Goal: Task Accomplishment & Management: Use online tool/utility

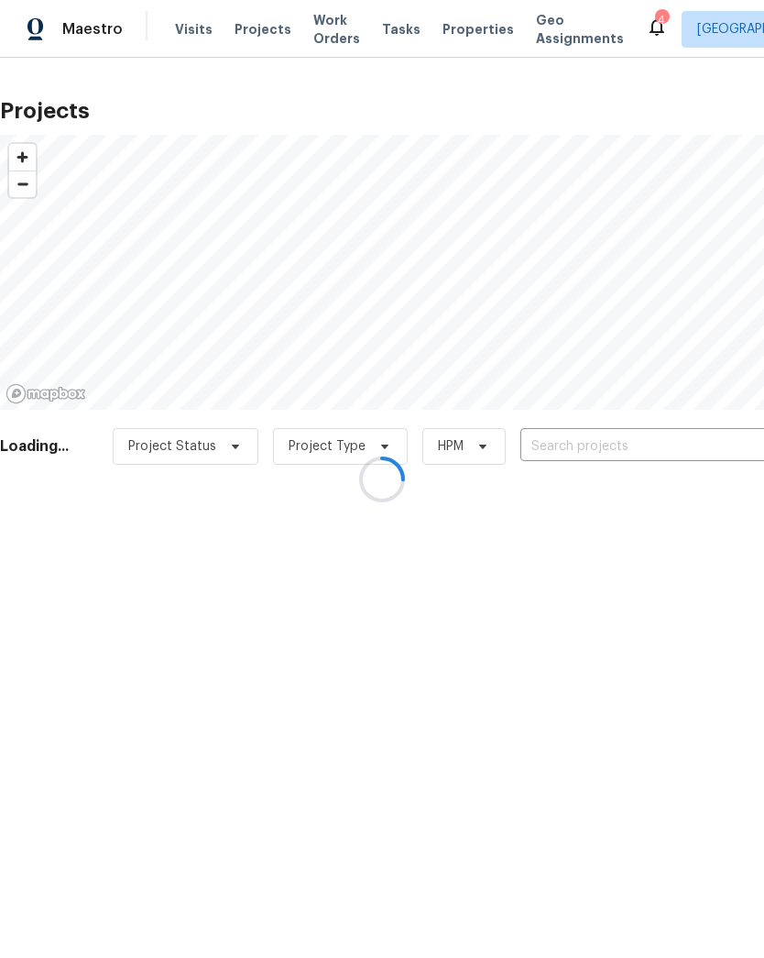
click at [607, 445] on div at bounding box center [382, 479] width 764 height 958
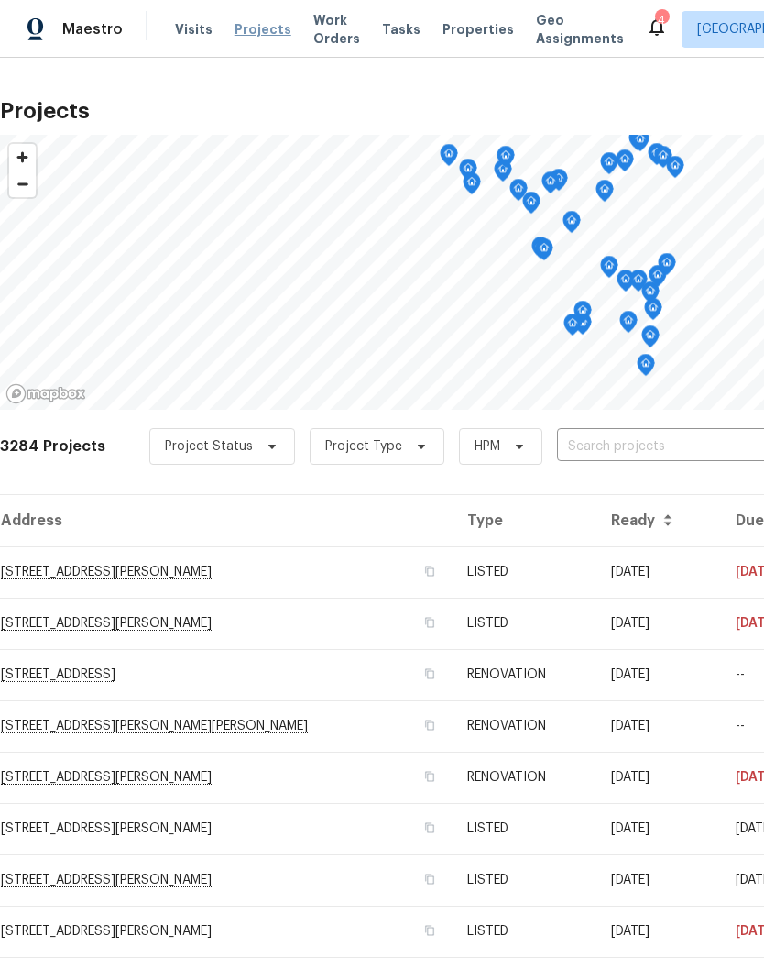
click at [251, 25] on span "Projects" at bounding box center [263, 29] width 57 height 18
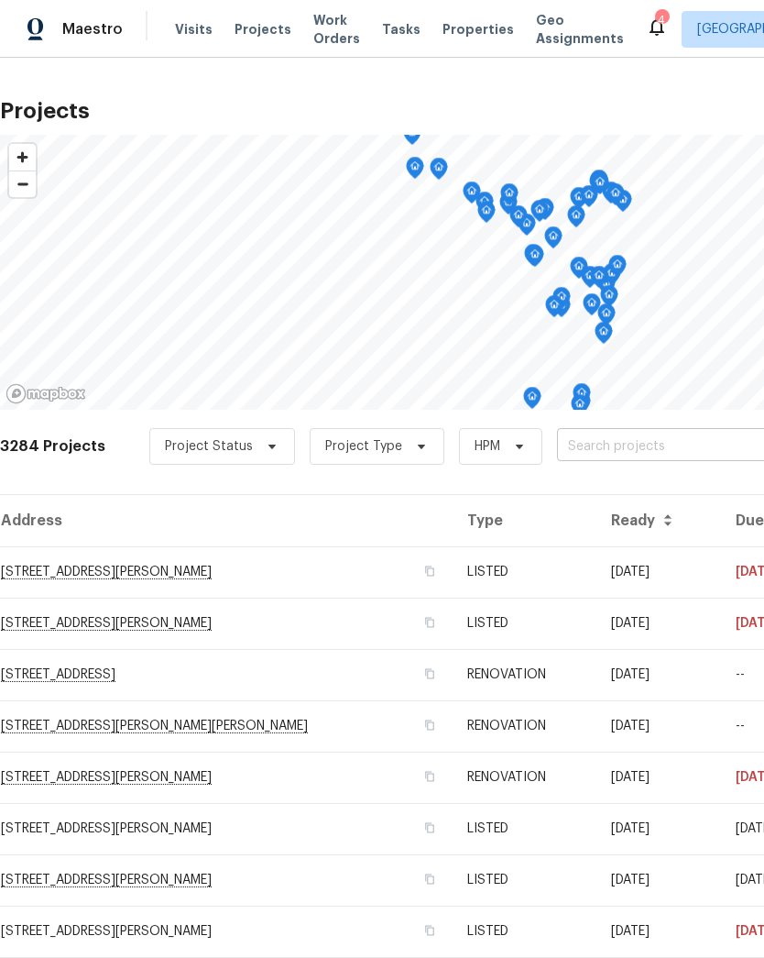
click at [615, 450] on input "text" at bounding box center [662, 447] width 210 height 28
type input "thi"
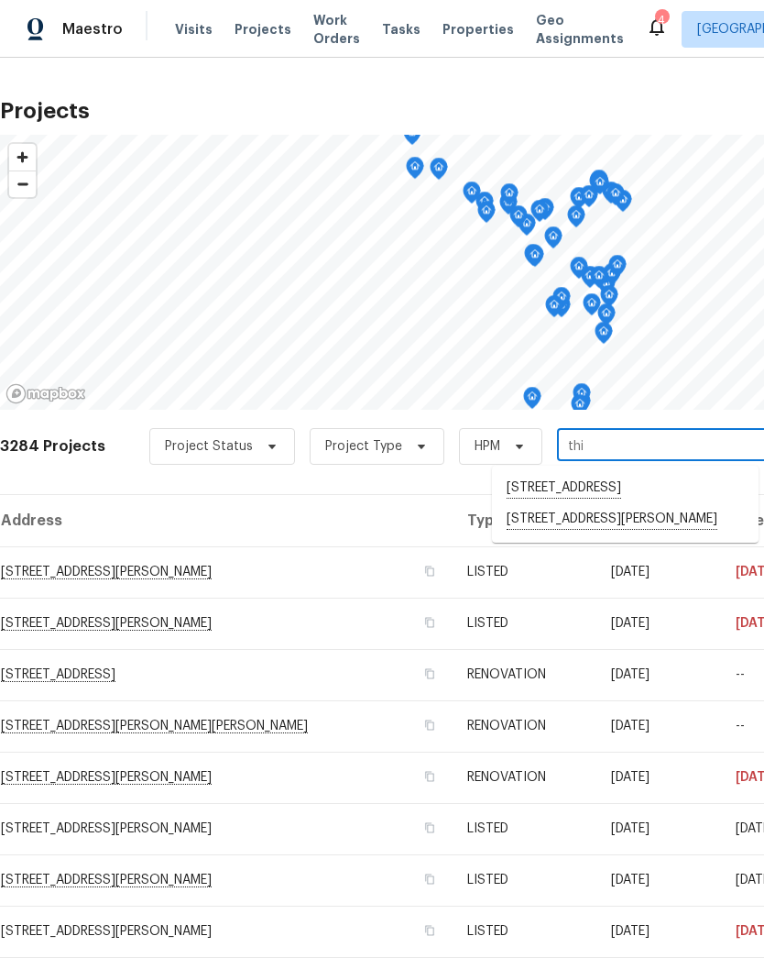
click at [560, 535] on li "[STREET_ADDRESS][PERSON_NAME]" at bounding box center [625, 519] width 267 height 31
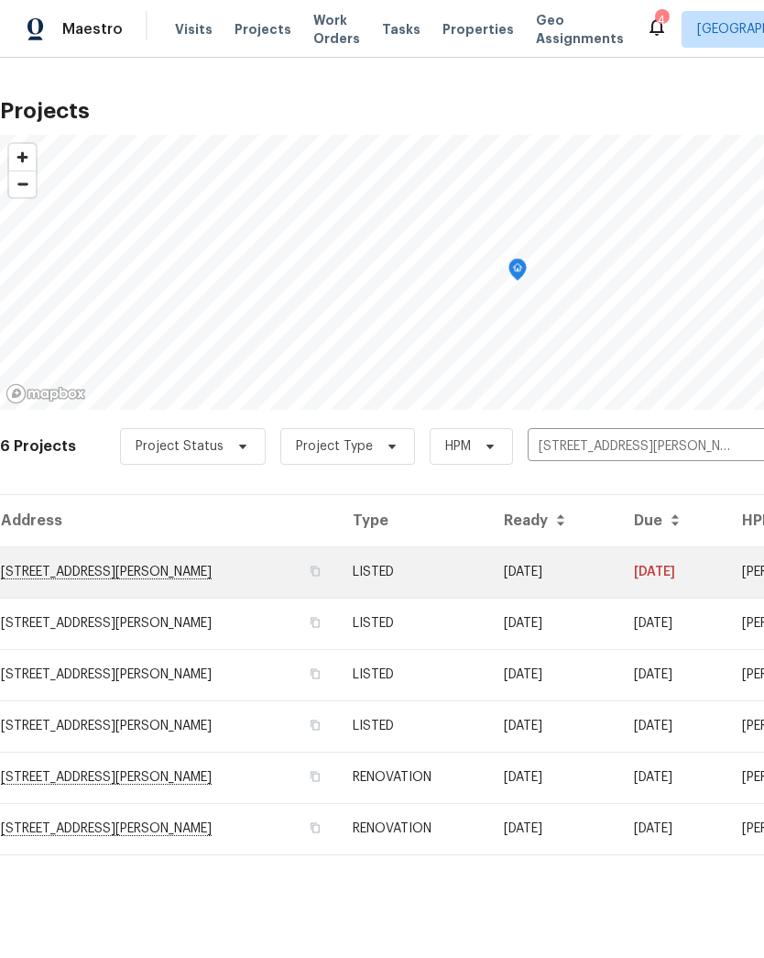
click at [211, 566] on td "[STREET_ADDRESS][PERSON_NAME]" at bounding box center [169, 571] width 338 height 51
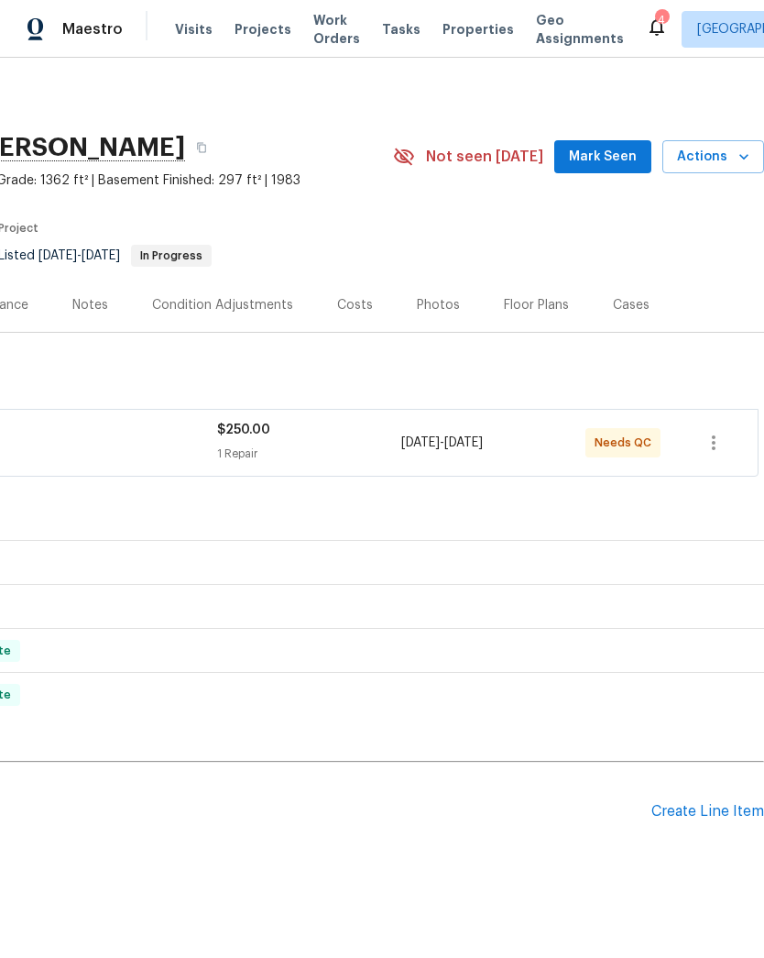
scroll to position [0, 271]
click at [739, 164] on icon "button" at bounding box center [744, 157] width 18 height 18
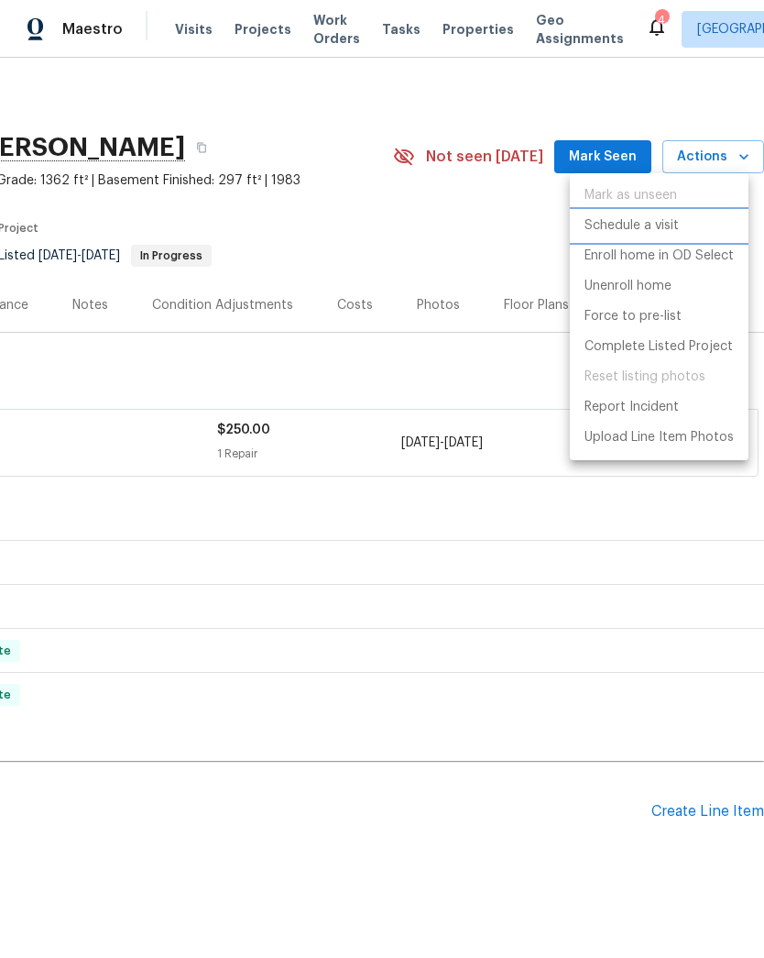
click at [659, 226] on p "Schedule a visit" at bounding box center [632, 225] width 94 height 19
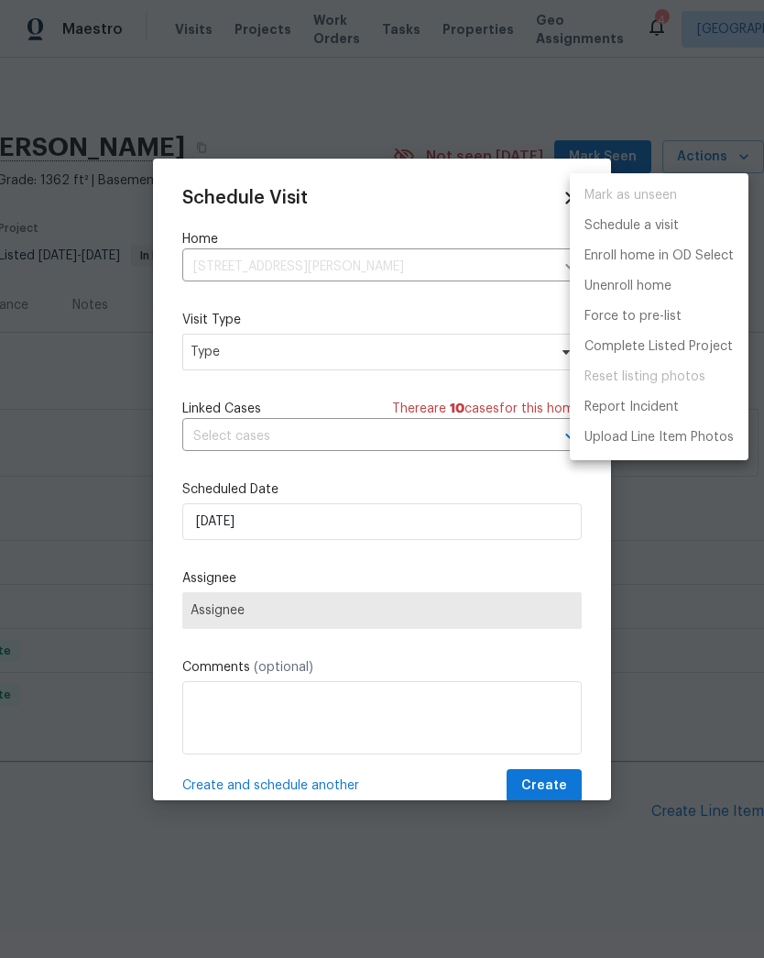
click at [301, 356] on div at bounding box center [382, 479] width 764 height 958
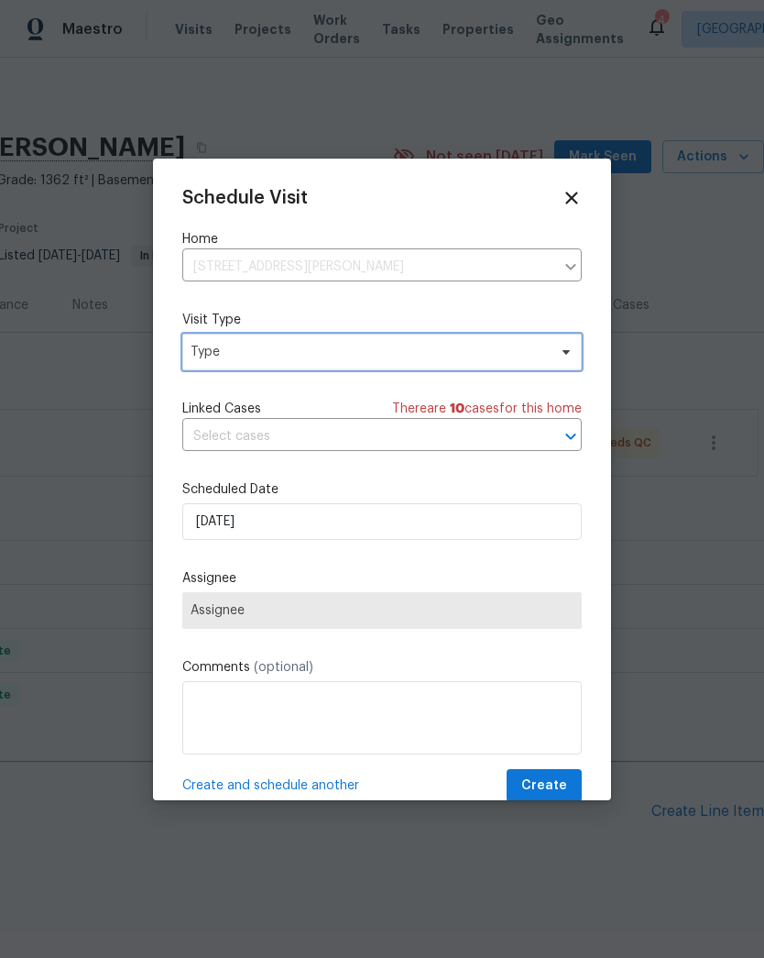
click at [240, 360] on span "Type" at bounding box center [369, 352] width 356 height 18
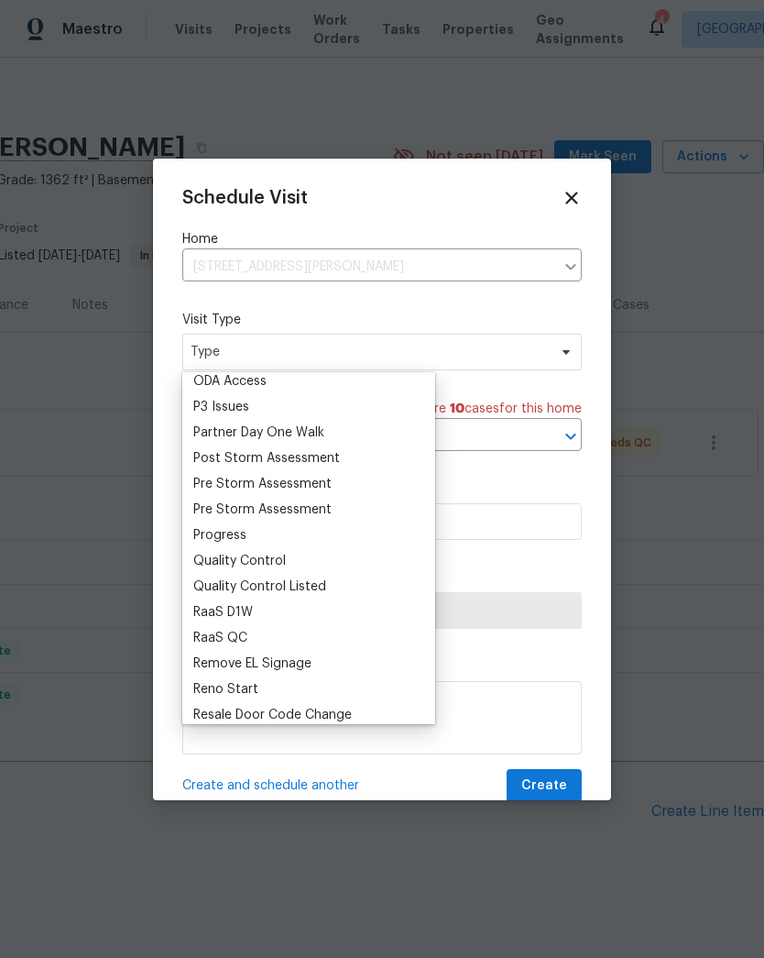
scroll to position [1095, 0]
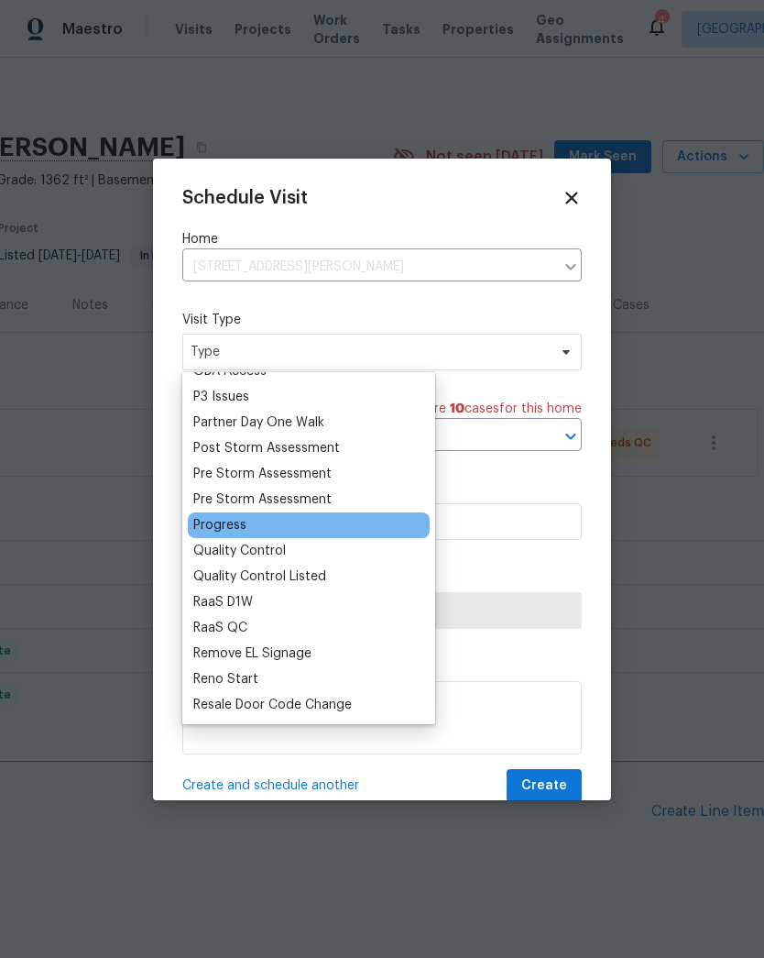
click at [238, 533] on div "Progress" at bounding box center [219, 525] width 53 height 18
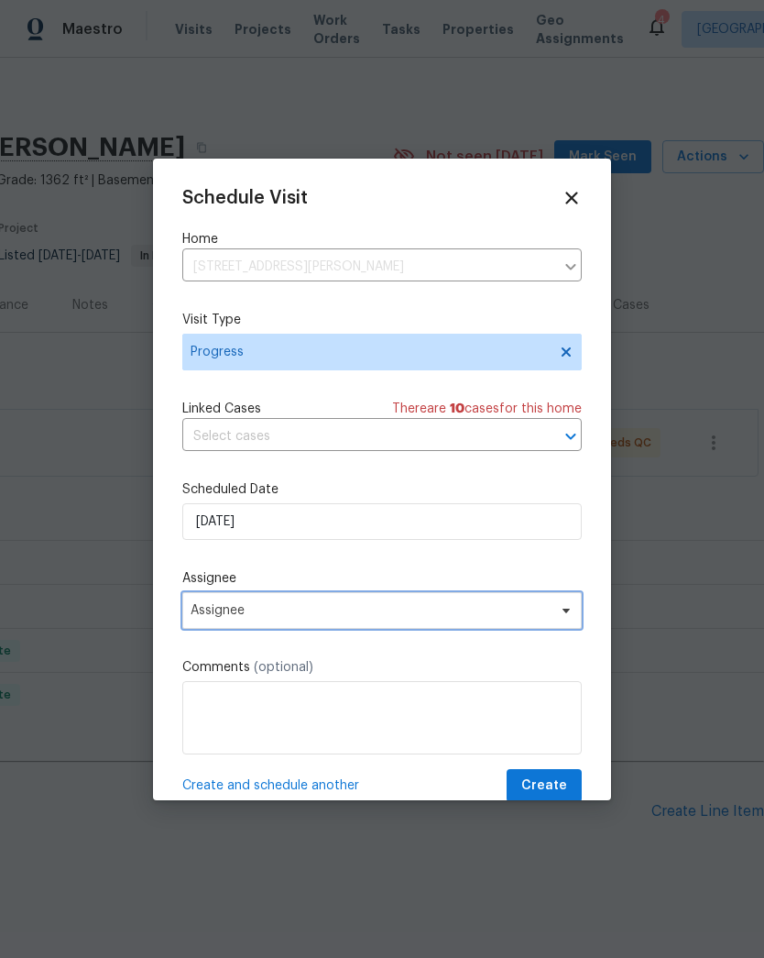
click at [267, 618] on span "Assignee" at bounding box center [370, 610] width 359 height 15
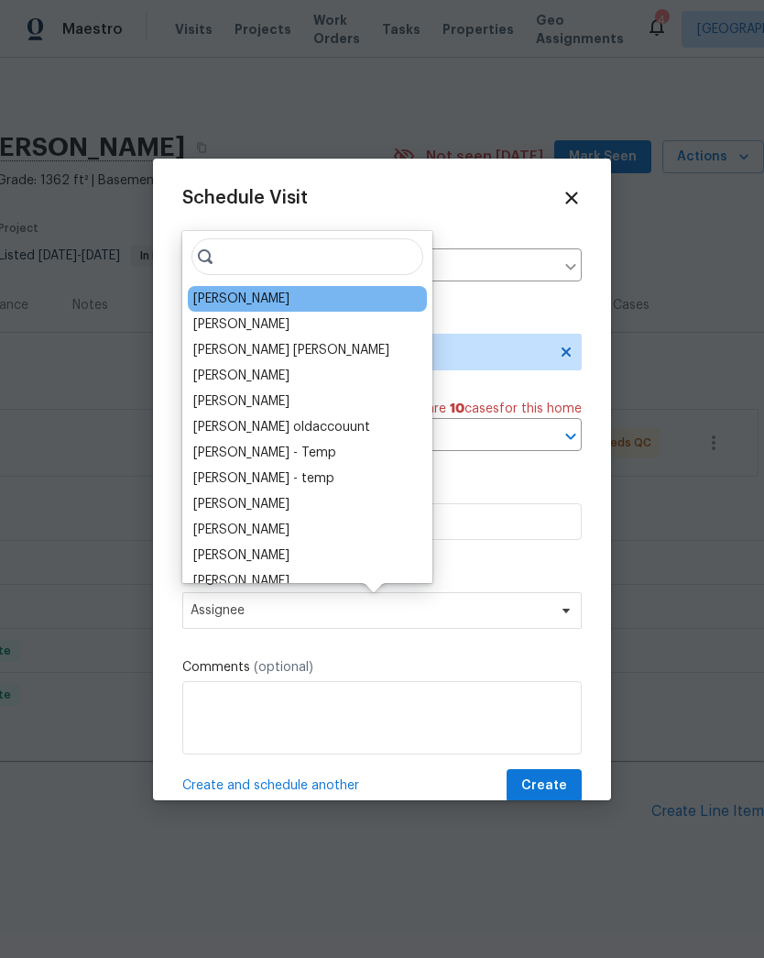
click at [246, 303] on div "[PERSON_NAME]" at bounding box center [241, 299] width 96 height 18
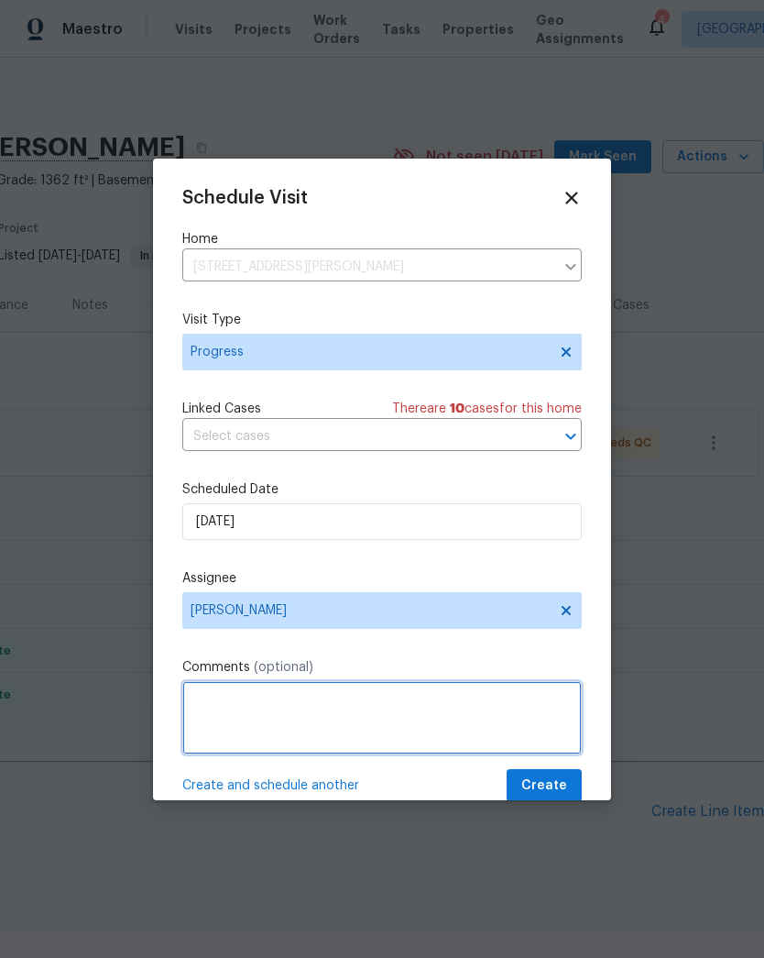
click at [274, 702] on textarea at bounding box center [382, 717] width 400 height 73
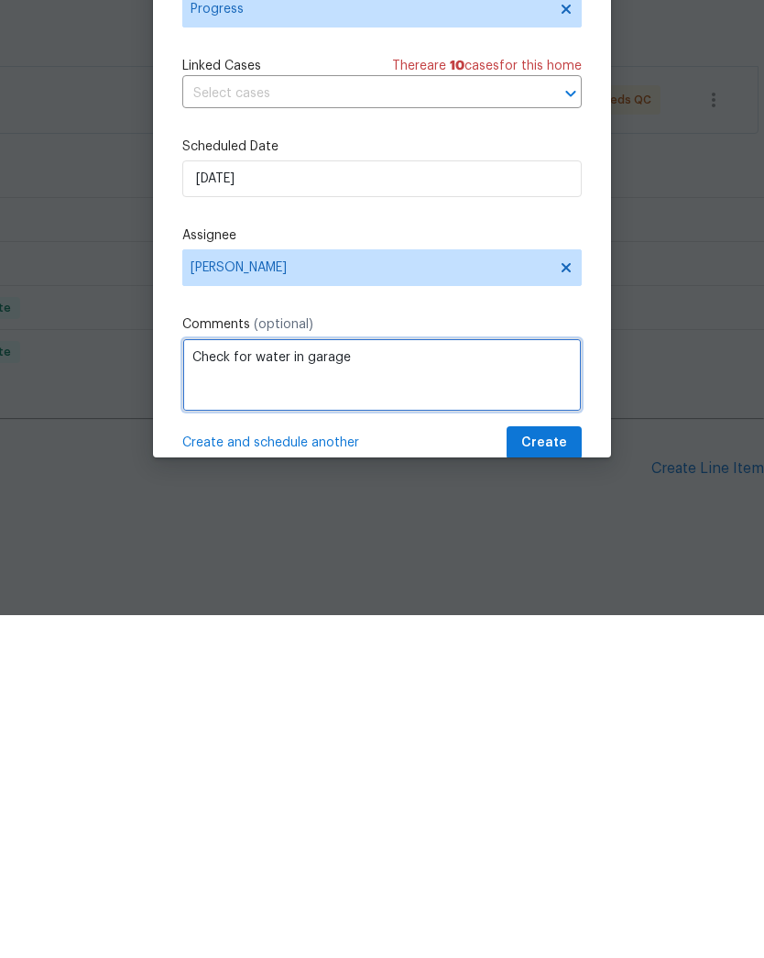
type textarea "Check for water in garage"
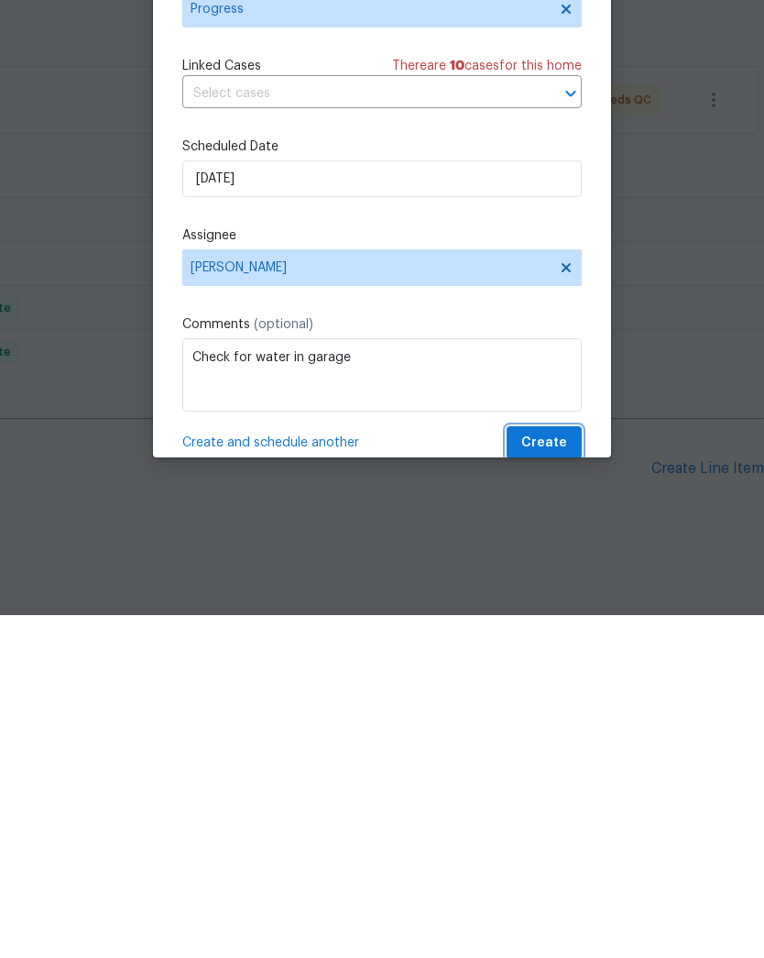
click at [541, 774] on span "Create" at bounding box center [544, 785] width 46 height 23
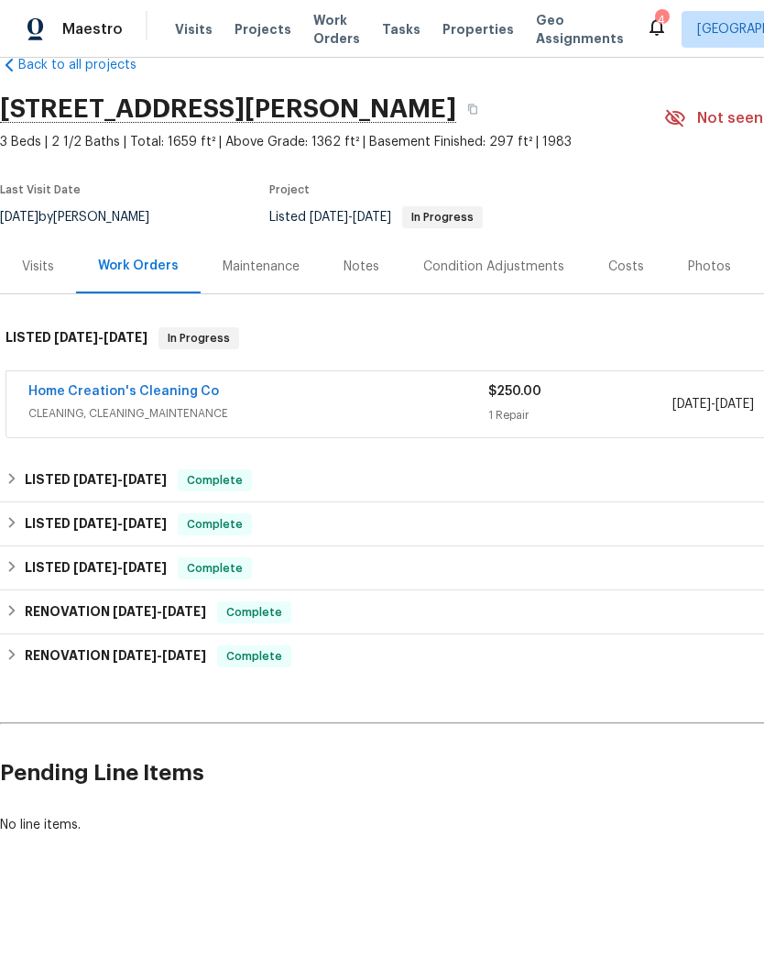
scroll to position [38, 0]
click at [38, 281] on div "Visits" at bounding box center [38, 266] width 76 height 54
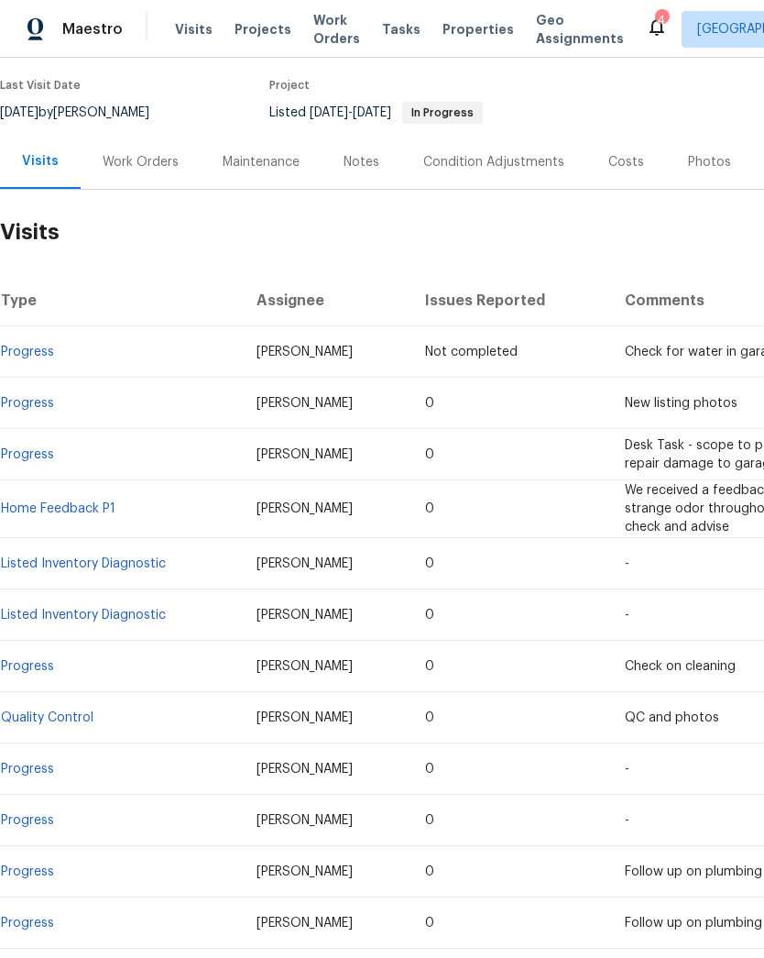
scroll to position [141, 0]
